Goal: Information Seeking & Learning: Learn about a topic

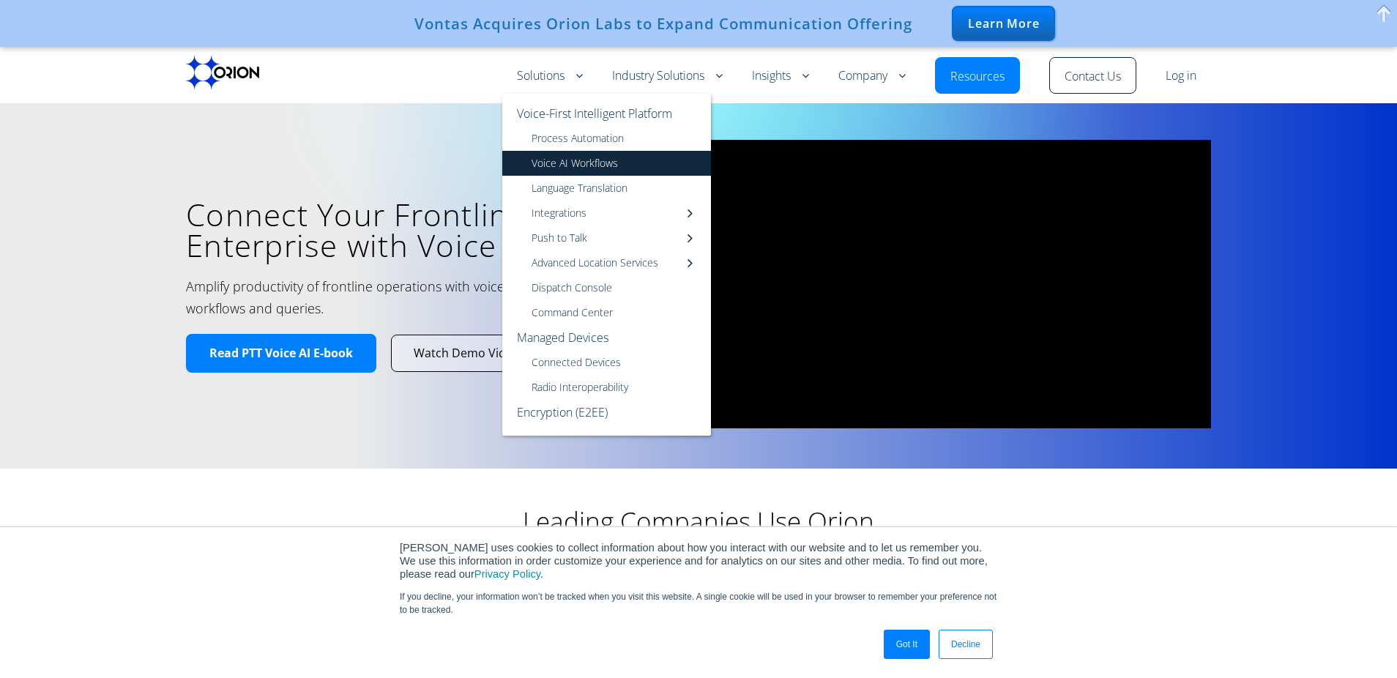
click at [577, 166] on link "Voice AI Workflows" at bounding box center [606, 163] width 209 height 25
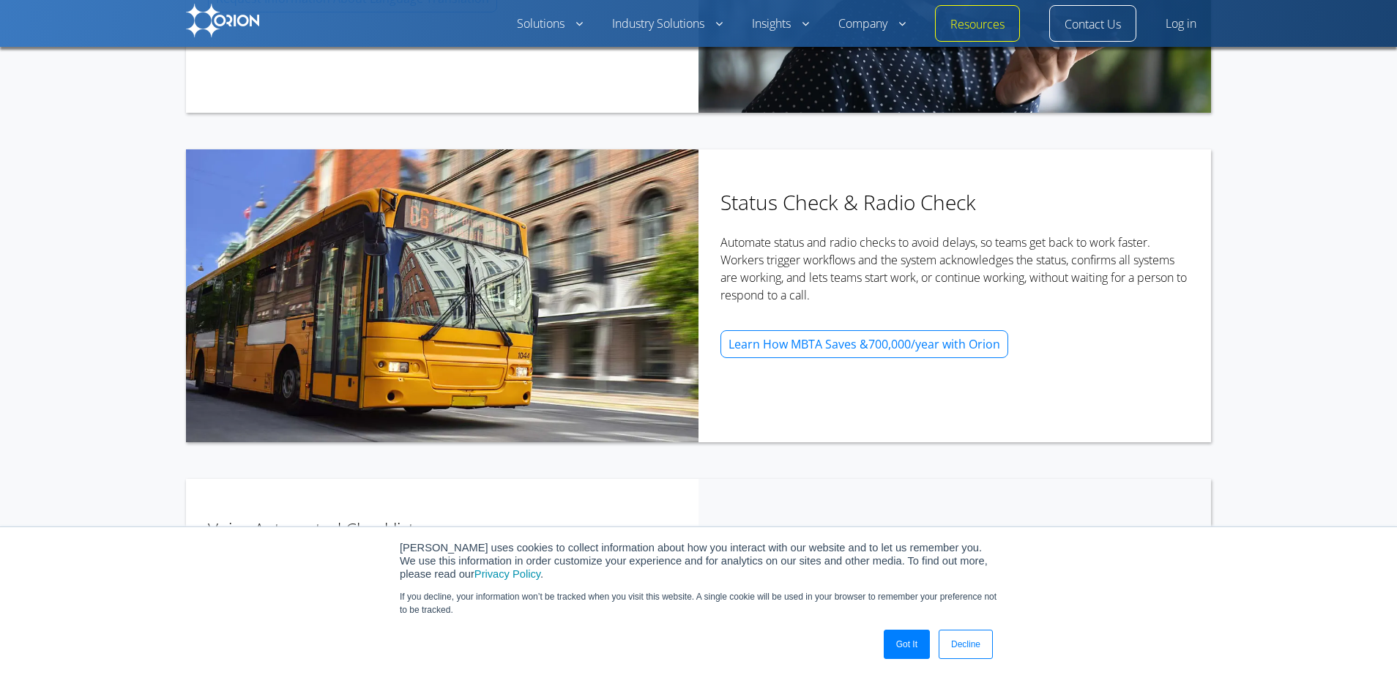
scroll to position [1180, 0]
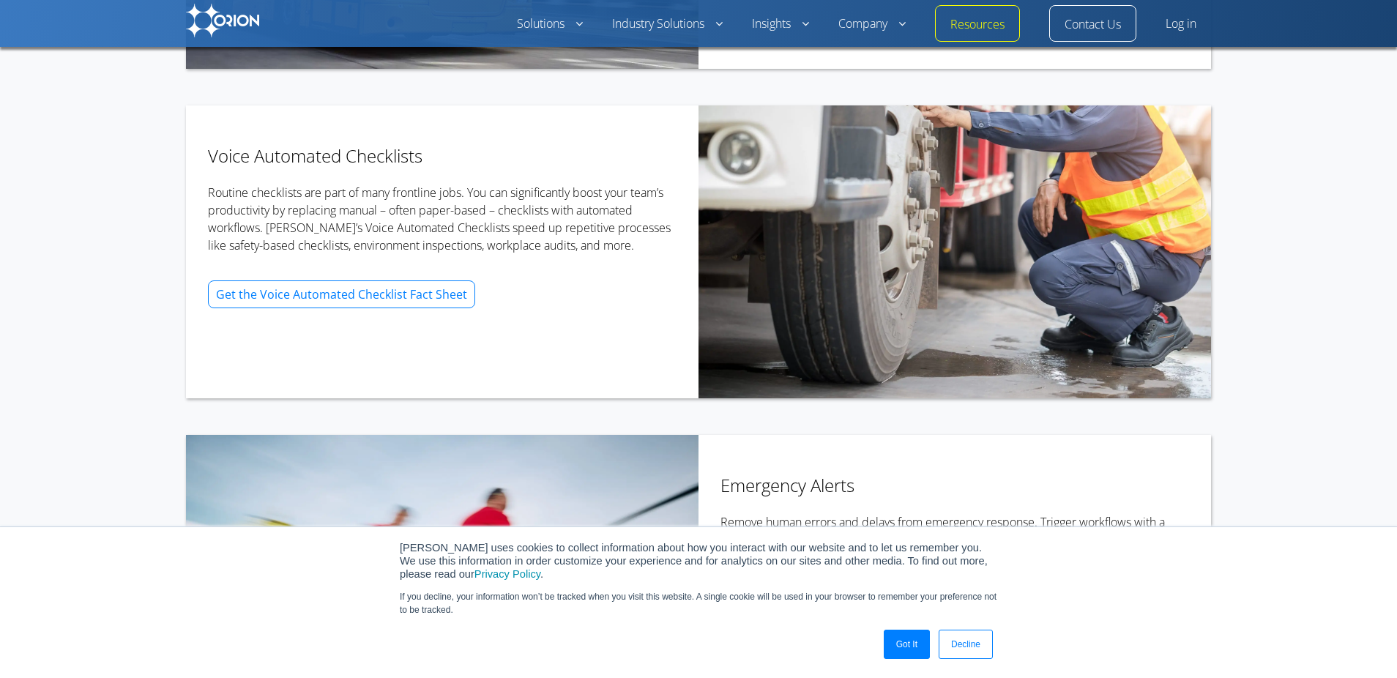
click at [616, 146] on h3 "Voice Automated Checklists" at bounding box center [442, 155] width 469 height 21
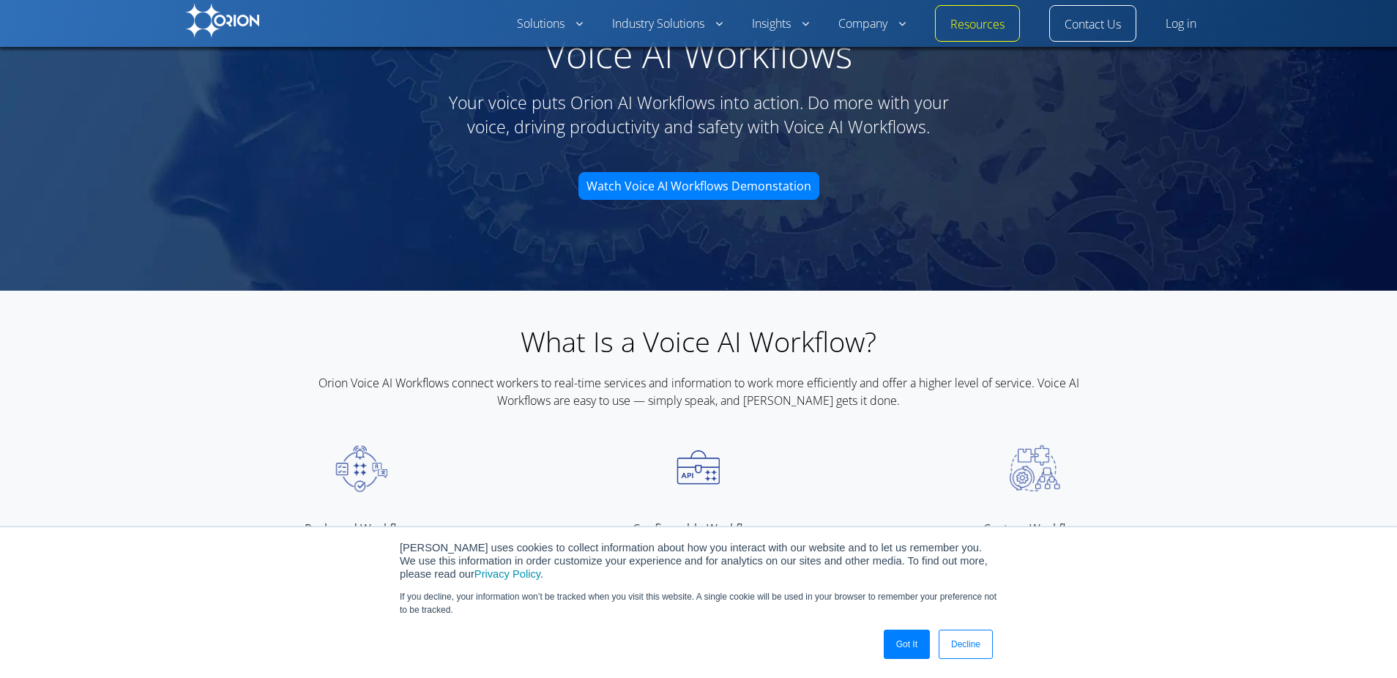
scroll to position [0, 0]
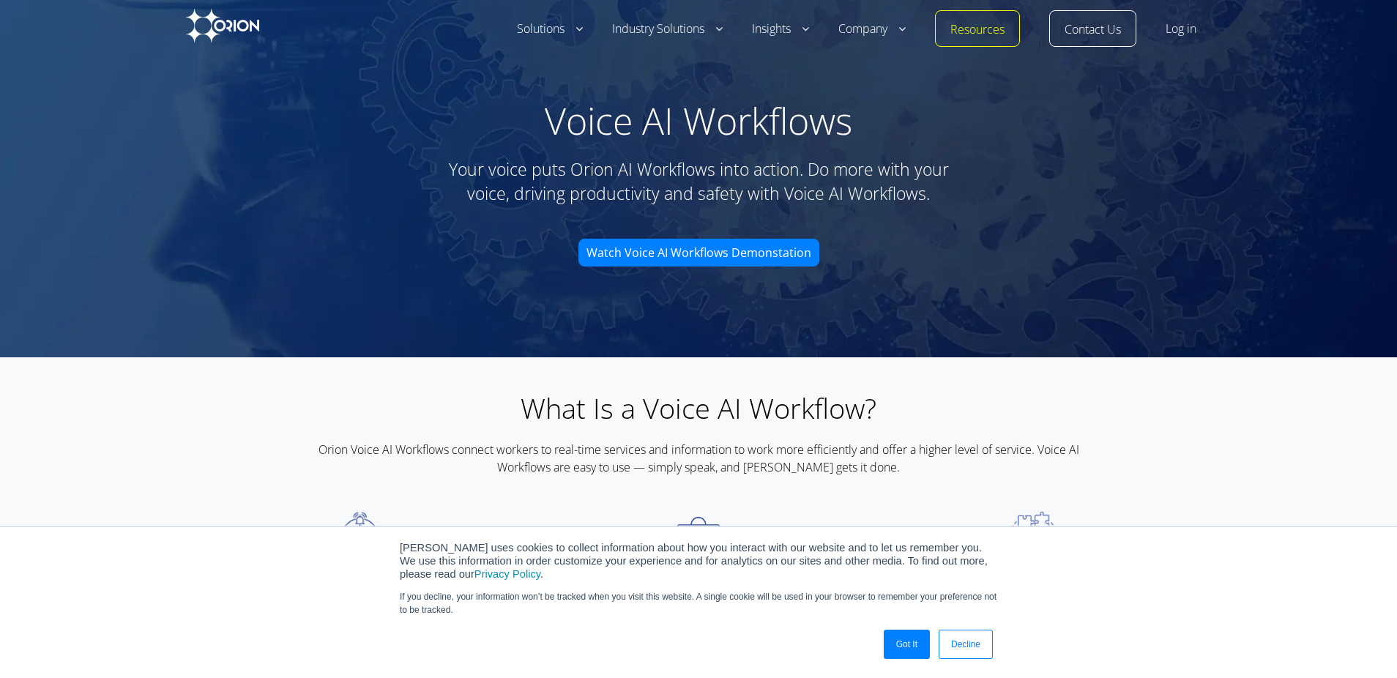
click at [216, 29] on img at bounding box center [222, 26] width 73 height 34
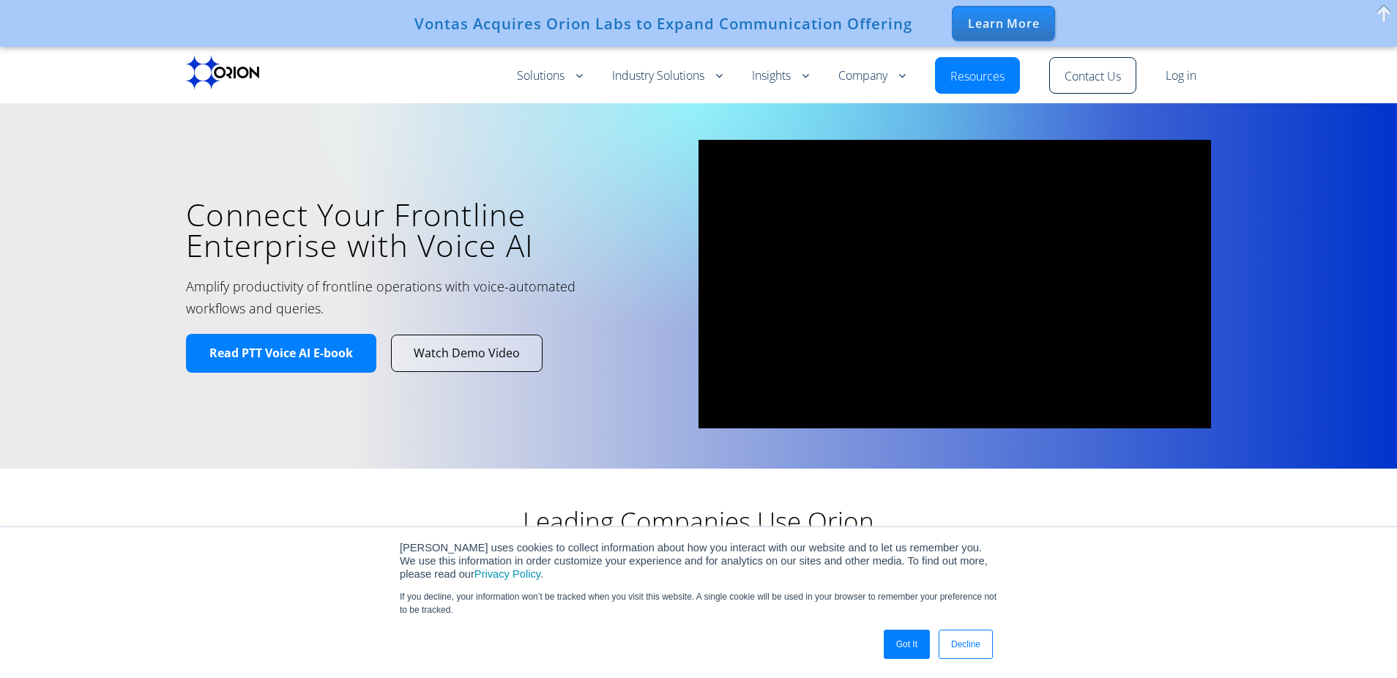
click at [980, 25] on div "Learn More" at bounding box center [1003, 23] width 103 height 35
